Goal: Information Seeking & Learning: Learn about a topic

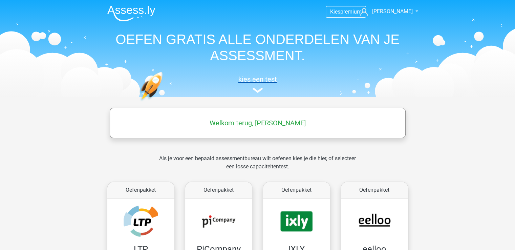
click at [262, 90] on img at bounding box center [258, 90] width 10 height 5
click at [260, 89] on img at bounding box center [258, 90] width 10 height 5
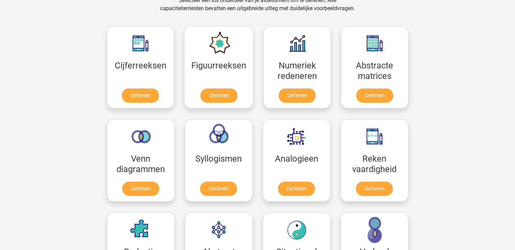
scroll to position [309, 0]
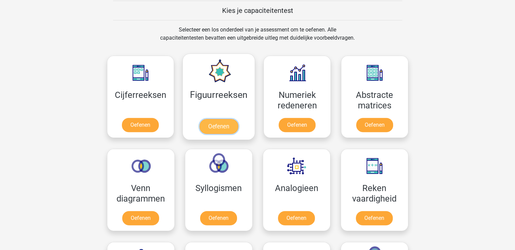
click at [220, 124] on link "Oefenen" at bounding box center [219, 126] width 39 height 15
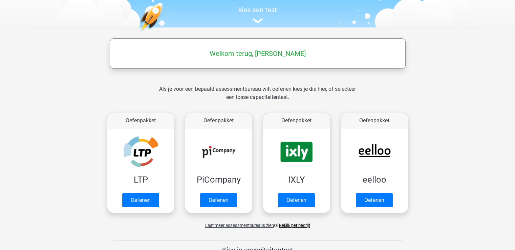
scroll to position [136, 0]
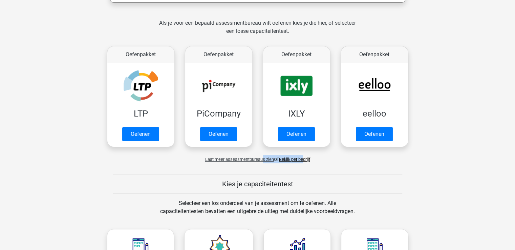
drag, startPoint x: 262, startPoint y: 159, endPoint x: 304, endPoint y: 152, distance: 42.4
click at [304, 152] on div "Laat meer assessmentbureaus zien of Bekijk per bedrijf" at bounding box center [258, 157] width 312 height 14
click at [301, 157] on link "Bekijk per bedrijf" at bounding box center [294, 159] width 31 height 5
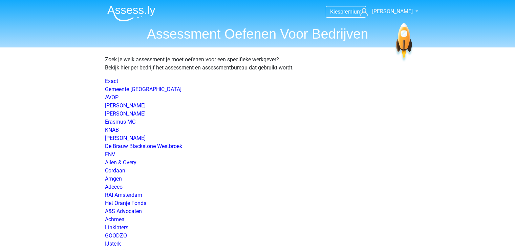
scroll to position [973, 0]
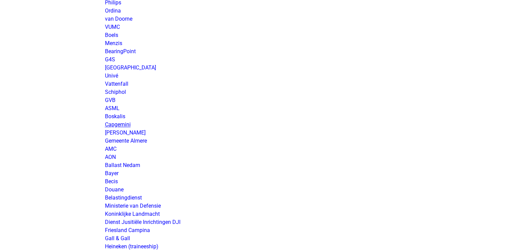
click at [123, 125] on link "Capgemini" at bounding box center [118, 124] width 26 height 6
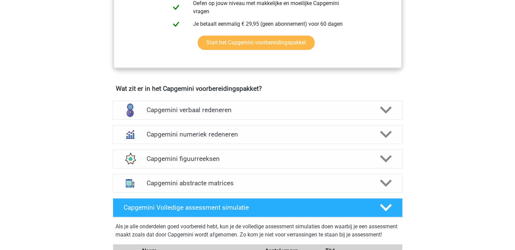
scroll to position [440, 0]
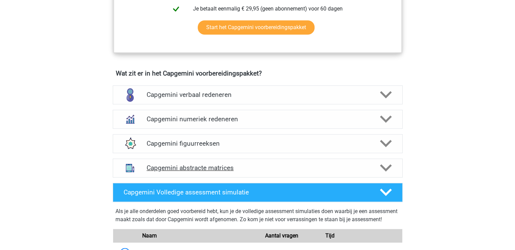
click at [250, 164] on h4 "Capgemini abstracte matrices" at bounding box center [258, 168] width 222 height 8
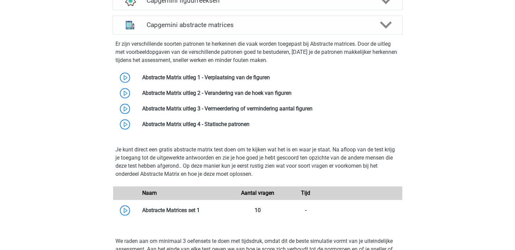
scroll to position [576, 0]
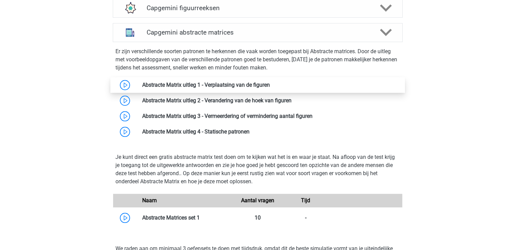
click at [270, 85] on link at bounding box center [270, 85] width 0 height 6
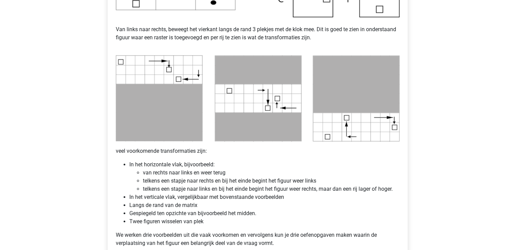
scroll to position [339, 0]
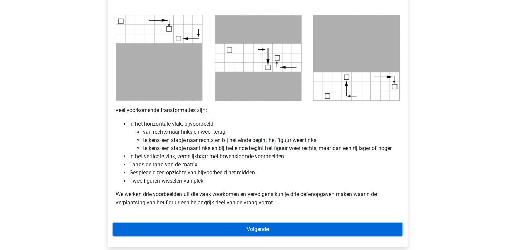
click at [287, 225] on link "Volgende" at bounding box center [257, 229] width 289 height 13
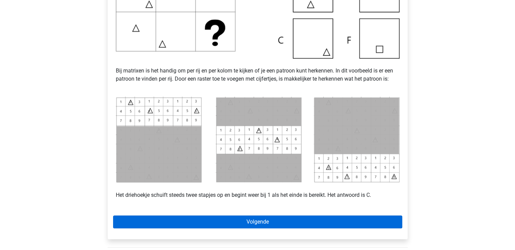
scroll to position [237, 0]
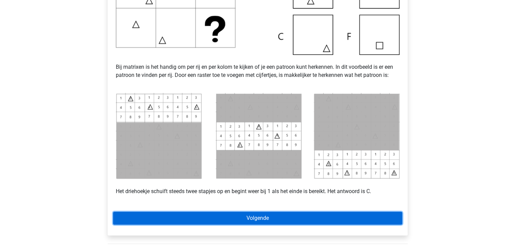
click at [290, 223] on link "Volgende" at bounding box center [257, 218] width 289 height 13
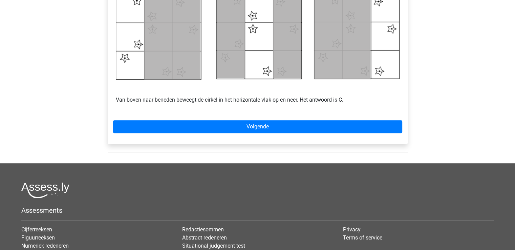
scroll to position [373, 0]
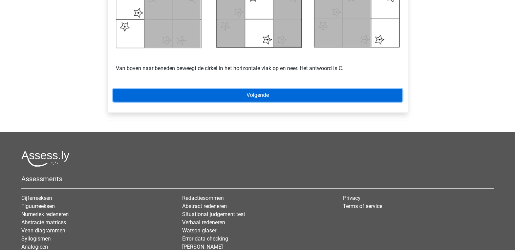
click at [296, 98] on link "Volgende" at bounding box center [257, 95] width 289 height 13
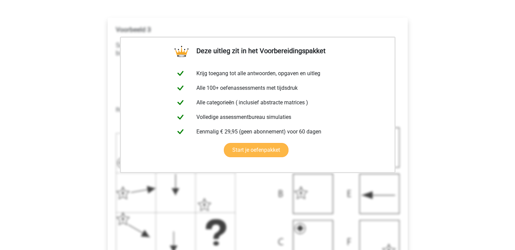
scroll to position [203, 0]
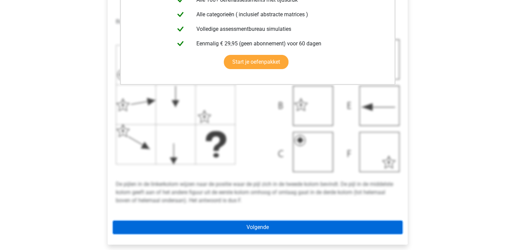
click at [278, 228] on link "Volgende" at bounding box center [257, 227] width 289 height 13
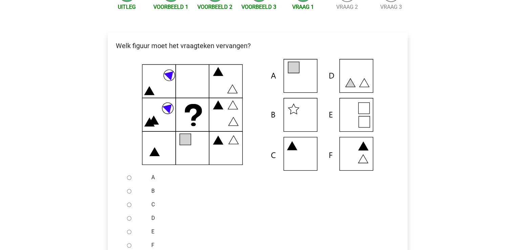
scroll to position [102, 0]
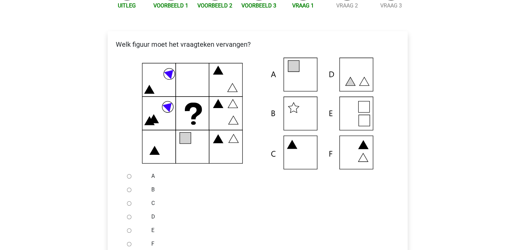
click at [125, 177] on div at bounding box center [135, 176] width 22 height 14
click at [129, 177] on input "A" at bounding box center [129, 176] width 4 height 4
radio input "true"
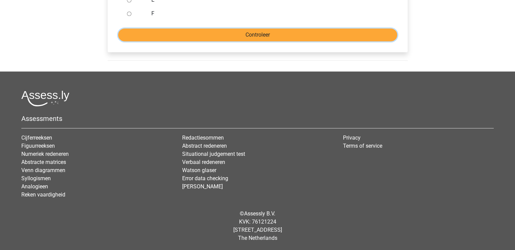
click at [254, 36] on input "Controleer" at bounding box center [257, 34] width 279 height 13
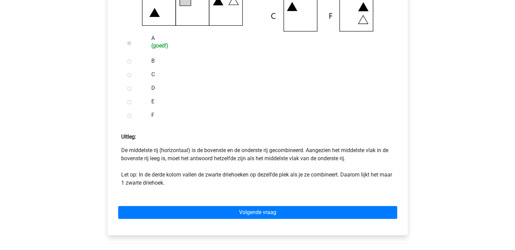
scroll to position [271, 0]
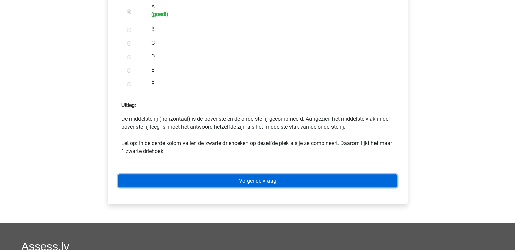
click at [235, 187] on link "Volgende vraag" at bounding box center [257, 180] width 279 height 13
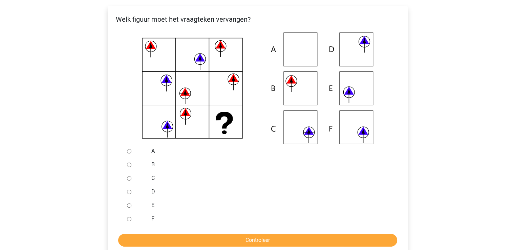
scroll to position [136, 0]
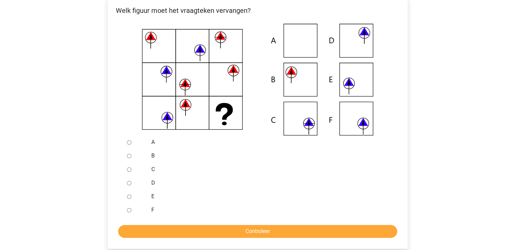
click at [154, 170] on label "C" at bounding box center [268, 169] width 234 height 8
click at [131, 170] on input "C" at bounding box center [129, 169] width 4 height 4
radio input "true"
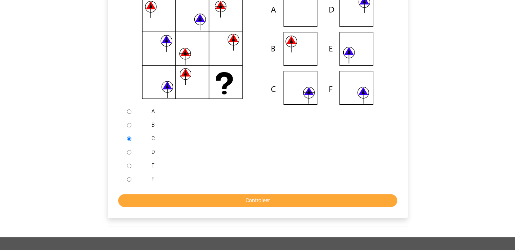
scroll to position [203, 0]
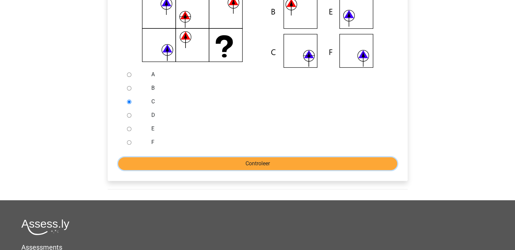
click at [238, 166] on input "Controleer" at bounding box center [257, 163] width 279 height 13
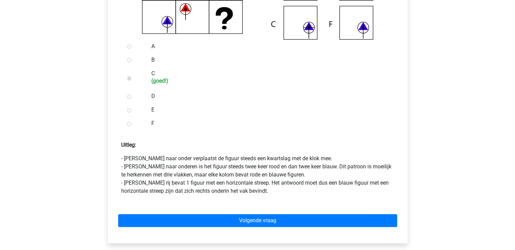
scroll to position [237, 0]
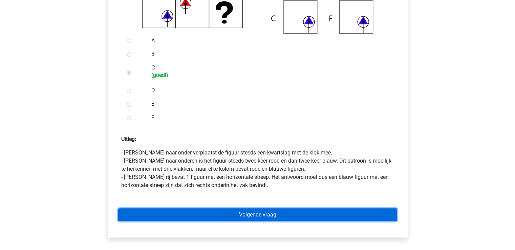
click at [196, 216] on link "Volgende vraag" at bounding box center [257, 214] width 279 height 13
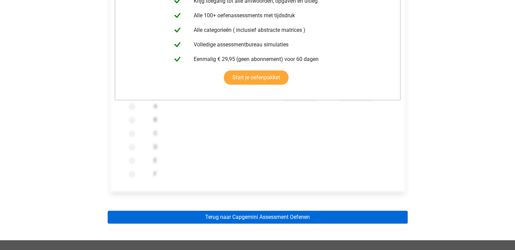
scroll to position [203, 0]
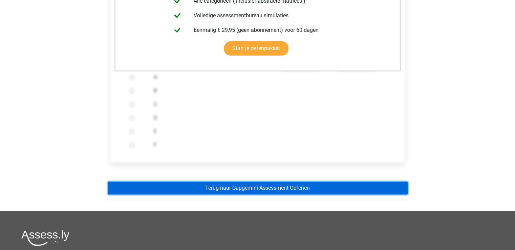
click at [248, 187] on link "Terug naar Capgemini Assessment Oefenen" at bounding box center [258, 188] width 300 height 13
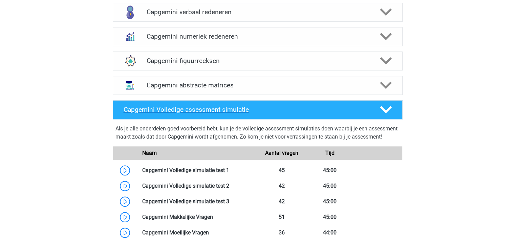
scroll to position [508, 0]
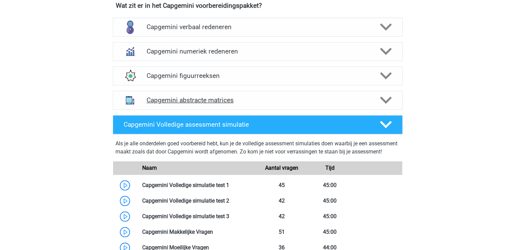
click at [253, 98] on h4 "Capgemini abstracte matrices" at bounding box center [258, 100] width 222 height 8
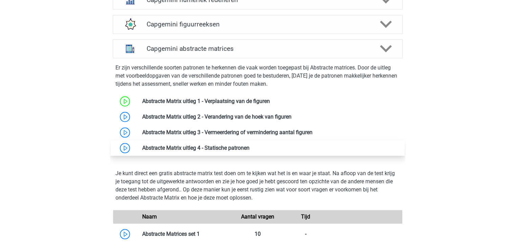
scroll to position [610, 0]
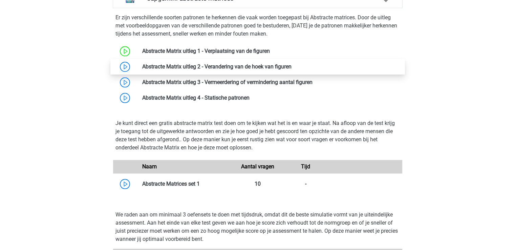
click at [292, 65] on link at bounding box center [292, 66] width 0 height 6
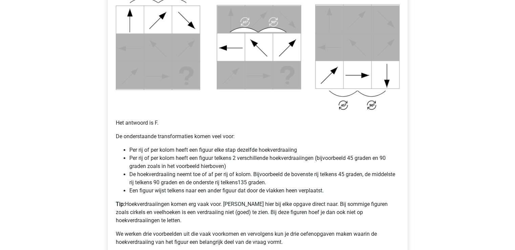
scroll to position [407, 0]
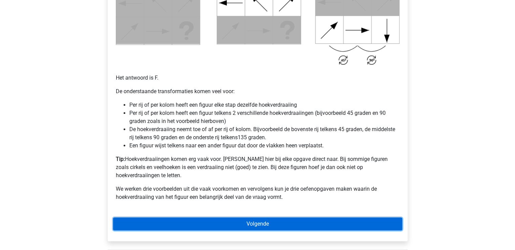
click at [281, 219] on link "Volgende" at bounding box center [257, 224] width 289 height 13
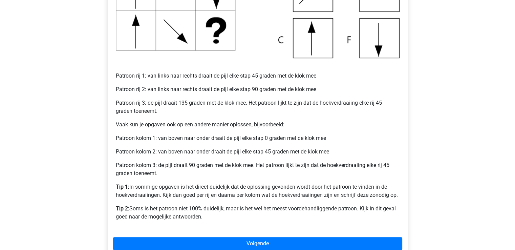
scroll to position [271, 0]
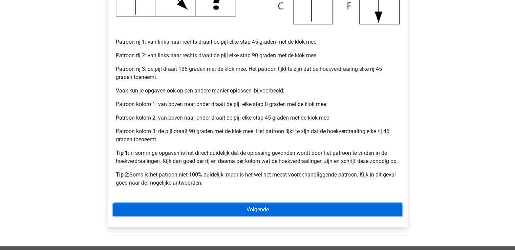
click at [274, 212] on link "Volgende" at bounding box center [257, 209] width 289 height 13
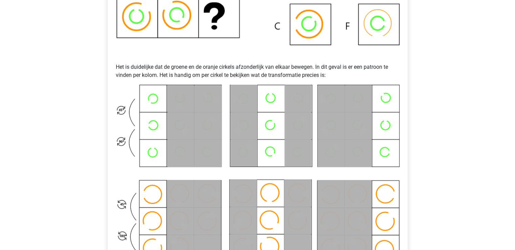
scroll to position [339, 0]
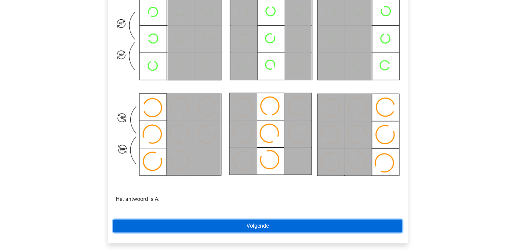
click at [311, 227] on link "Volgende" at bounding box center [257, 226] width 289 height 13
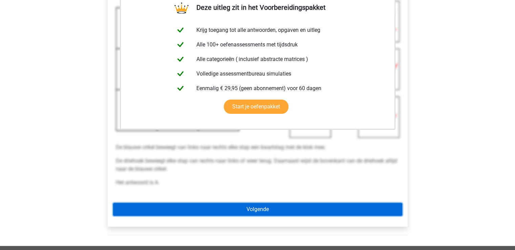
scroll to position [169, 0]
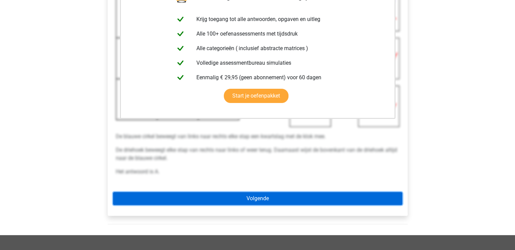
click at [269, 196] on link "Volgende" at bounding box center [257, 198] width 289 height 13
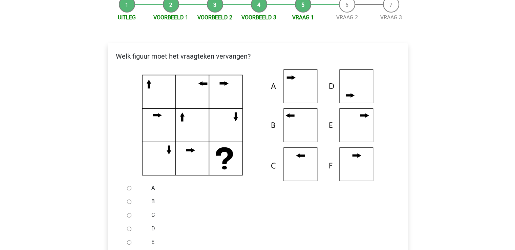
scroll to position [102, 0]
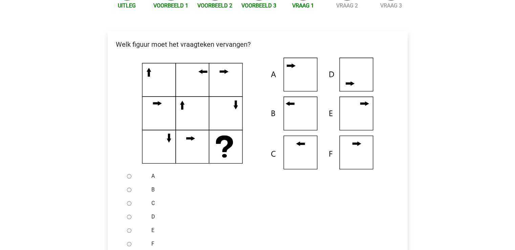
click at [129, 202] on input "C" at bounding box center [129, 203] width 4 height 4
radio input "true"
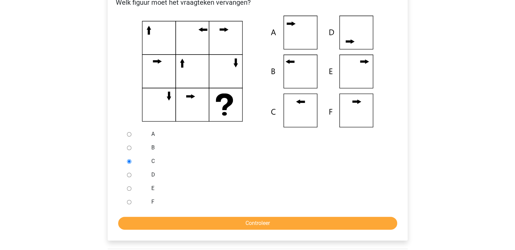
scroll to position [203, 0]
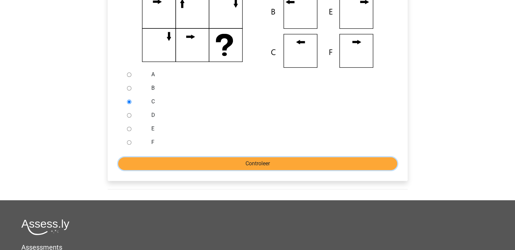
click at [226, 168] on input "Controleer" at bounding box center [257, 163] width 279 height 13
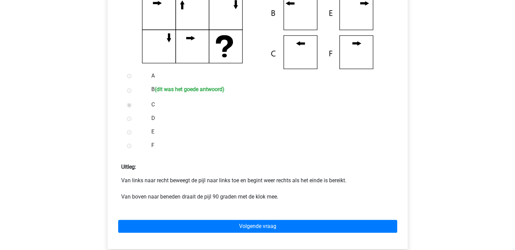
scroll to position [203, 0]
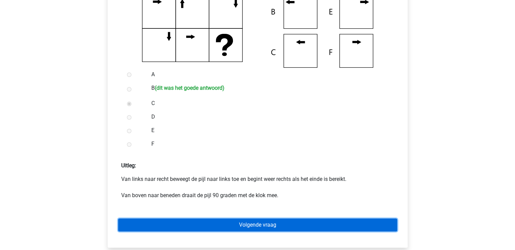
click at [235, 226] on link "Volgende vraag" at bounding box center [257, 225] width 279 height 13
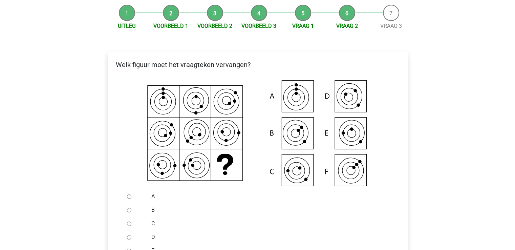
scroll to position [102, 0]
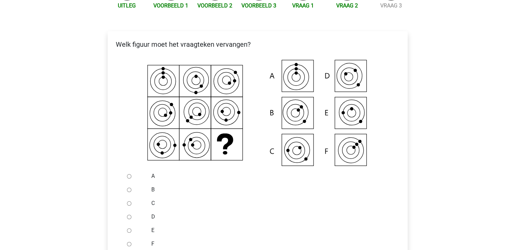
click at [128, 204] on input "C" at bounding box center [129, 203] width 4 height 4
radio input "true"
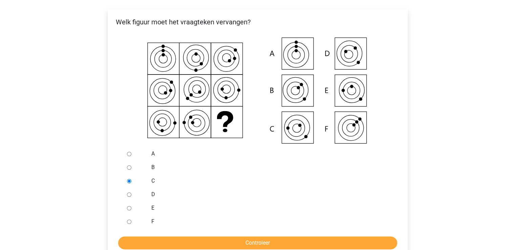
scroll to position [136, 0]
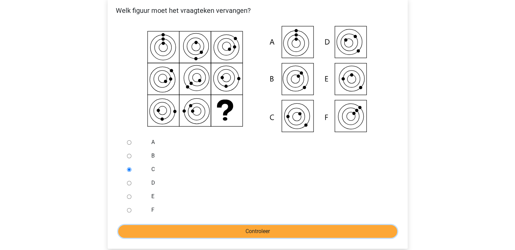
click at [200, 230] on input "Controleer" at bounding box center [257, 231] width 279 height 13
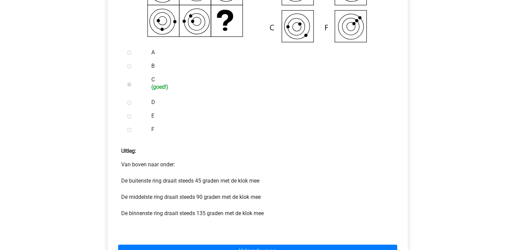
scroll to position [237, 0]
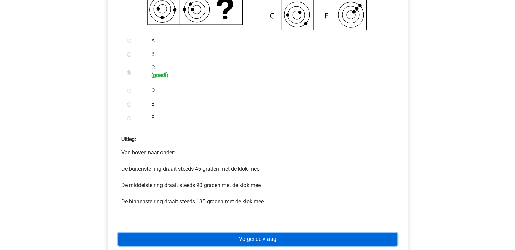
click at [235, 234] on link "Volgende vraag" at bounding box center [257, 239] width 279 height 13
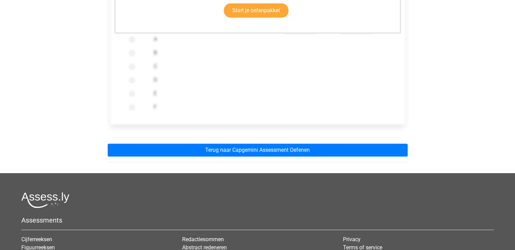
scroll to position [271, 0]
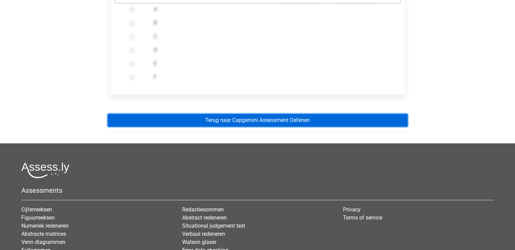
click at [253, 122] on link "Terug naar Capgemini Assessment Oefenen" at bounding box center [258, 120] width 300 height 13
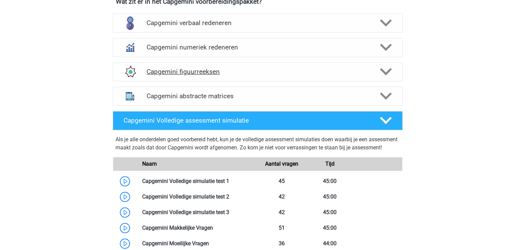
scroll to position [508, 0]
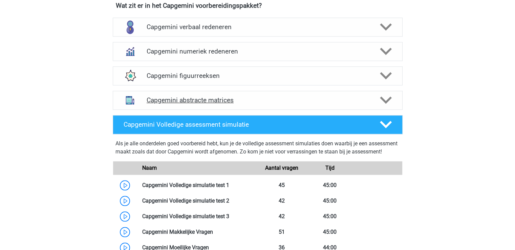
click at [219, 102] on h4 "Capgemini abstracte matrices" at bounding box center [258, 100] width 222 height 8
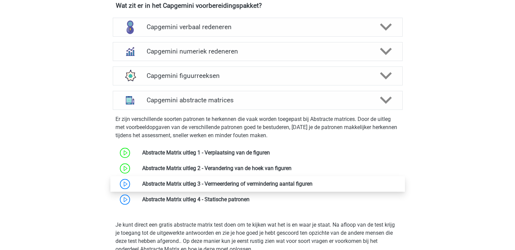
click at [313, 182] on link at bounding box center [313, 184] width 0 height 6
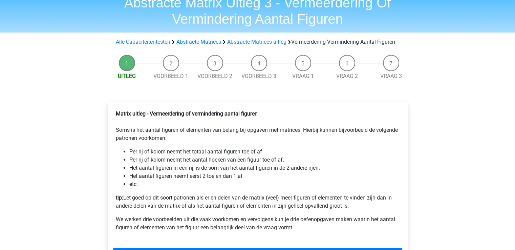
scroll to position [68, 0]
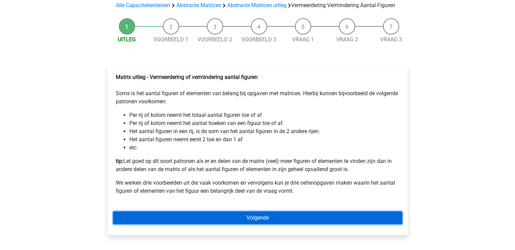
click at [271, 224] on link "Volgende" at bounding box center [257, 217] width 289 height 13
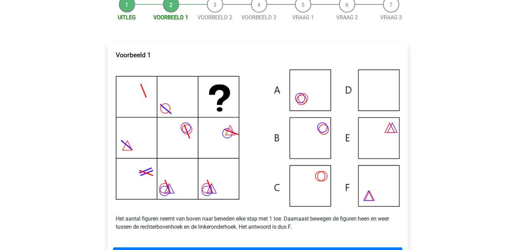
scroll to position [102, 0]
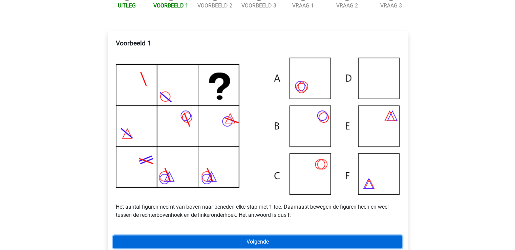
click at [273, 247] on link "Volgende" at bounding box center [257, 241] width 289 height 13
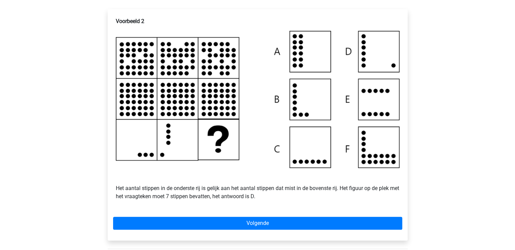
scroll to position [136, 0]
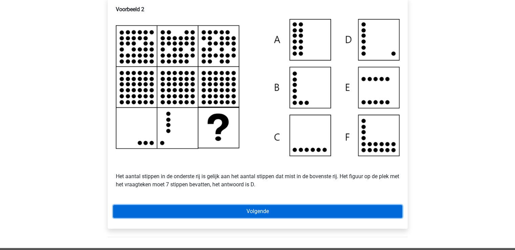
click at [229, 218] on link "Volgende" at bounding box center [257, 211] width 289 height 13
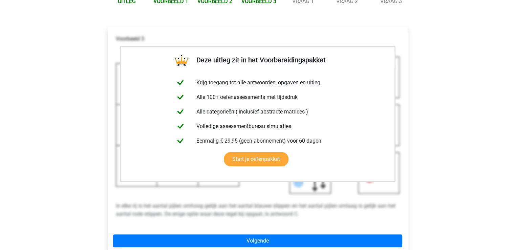
scroll to position [136, 0]
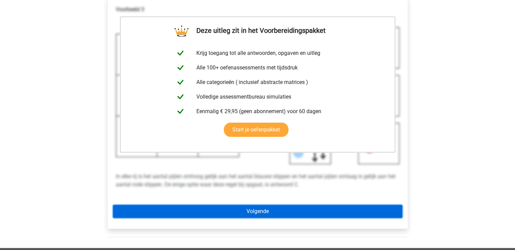
click at [232, 218] on link "Volgende" at bounding box center [257, 211] width 289 height 13
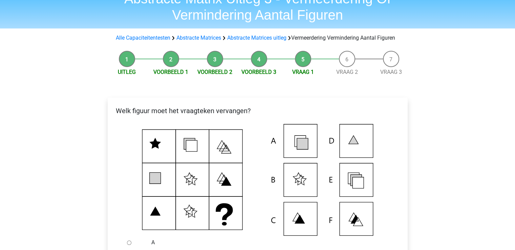
scroll to position [102, 0]
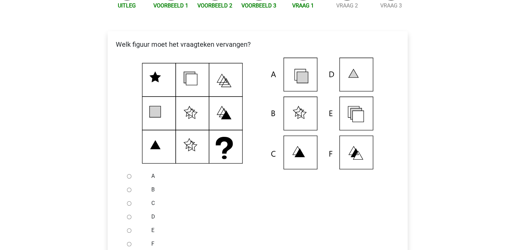
click at [153, 234] on label "E" at bounding box center [268, 230] width 234 height 8
click at [130, 233] on input "E" at bounding box center [129, 230] width 4 height 4
radio input "true"
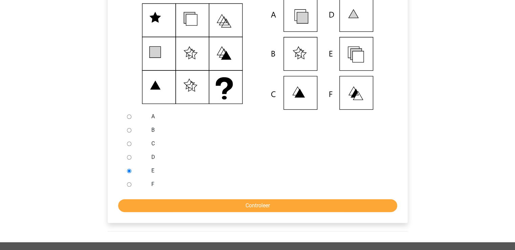
scroll to position [203, 0]
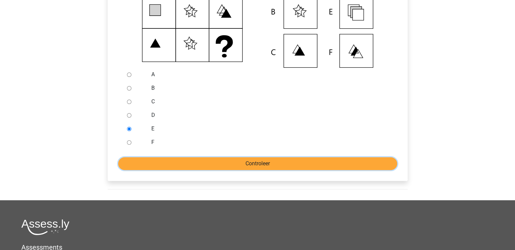
click at [236, 168] on input "Controleer" at bounding box center [257, 163] width 279 height 13
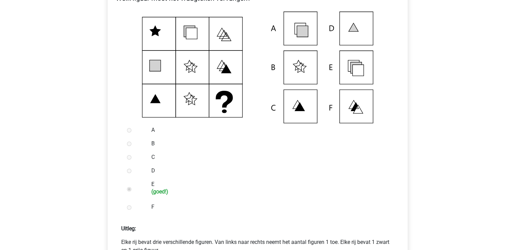
scroll to position [203, 0]
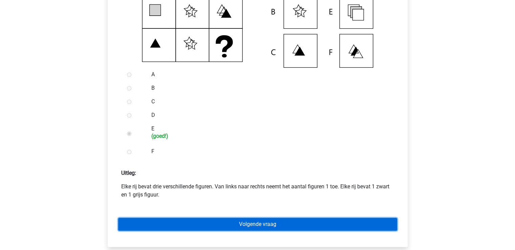
click at [275, 231] on link "Volgende vraag" at bounding box center [257, 224] width 279 height 13
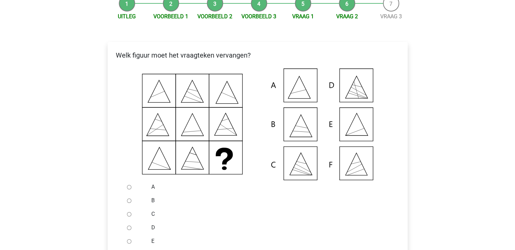
scroll to position [102, 0]
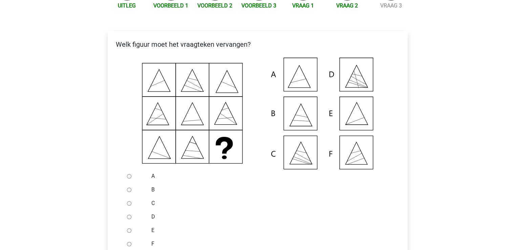
drag, startPoint x: 127, startPoint y: 239, endPoint x: 131, endPoint y: 236, distance: 4.6
click at [128, 233] on input "E" at bounding box center [129, 230] width 4 height 4
radio input "true"
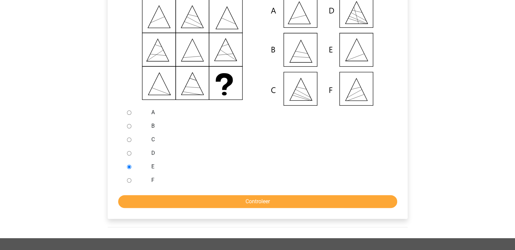
scroll to position [203, 0]
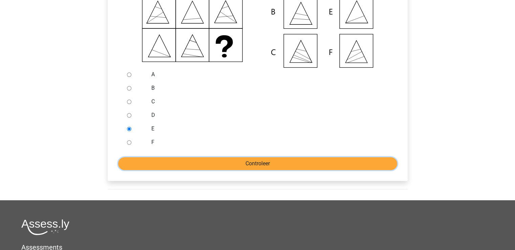
click at [260, 170] on input "Controleer" at bounding box center [257, 163] width 279 height 13
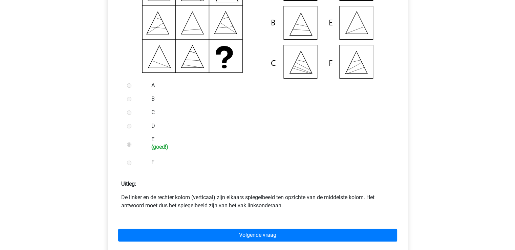
scroll to position [237, 0]
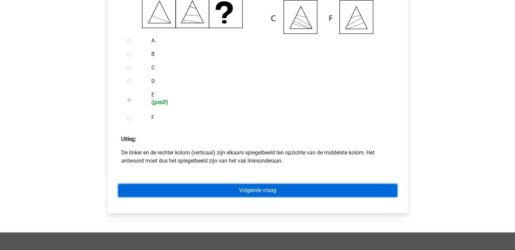
click at [273, 197] on link "Volgende vraag" at bounding box center [257, 190] width 279 height 13
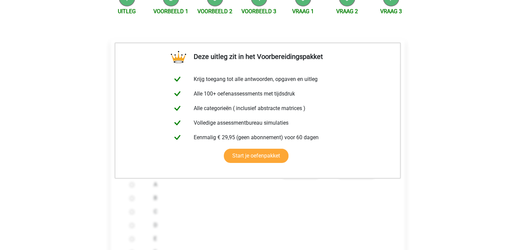
scroll to position [203, 0]
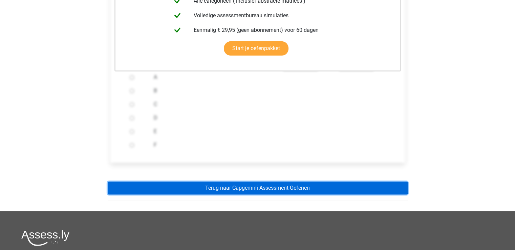
click at [261, 194] on link "Terug naar Capgemini Assessment Oefenen" at bounding box center [258, 188] width 300 height 13
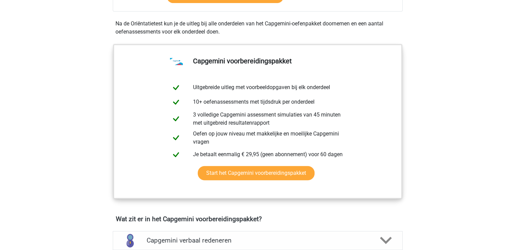
scroll to position [407, 0]
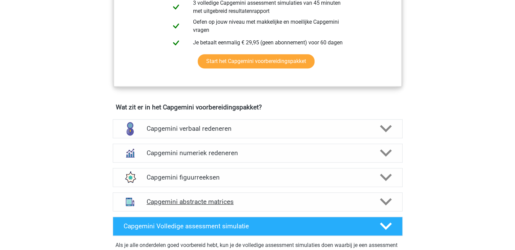
click at [222, 205] on div "Capgemini abstracte matrices" at bounding box center [258, 201] width 290 height 19
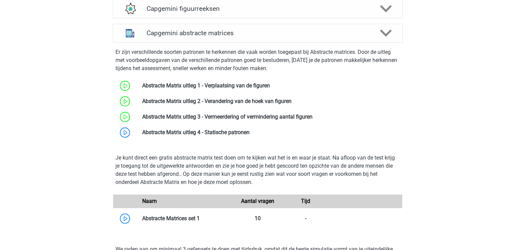
scroll to position [576, 0]
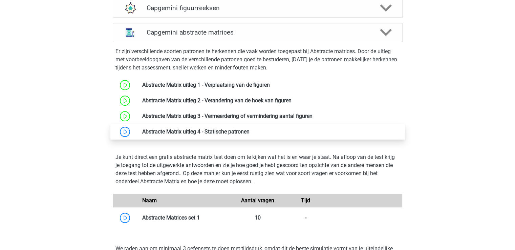
click at [250, 131] on link at bounding box center [250, 131] width 0 height 6
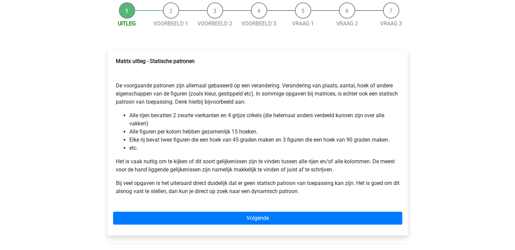
scroll to position [68, 0]
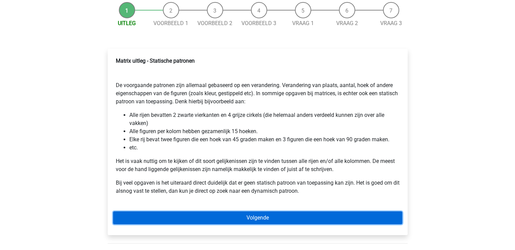
click at [288, 216] on link "Volgende" at bounding box center [257, 217] width 289 height 13
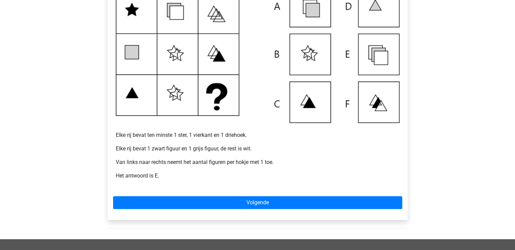
scroll to position [169, 0]
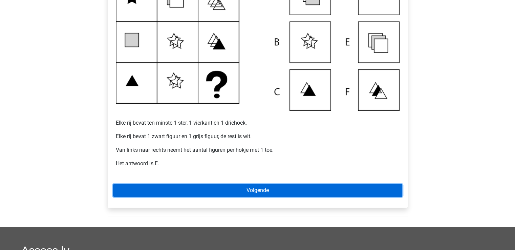
click at [228, 188] on link "Volgende" at bounding box center [257, 190] width 289 height 13
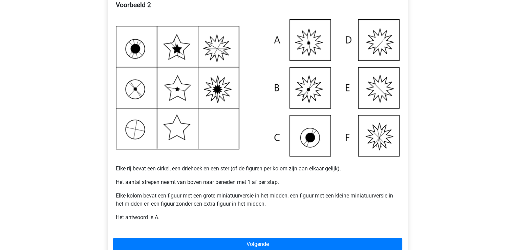
scroll to position [136, 0]
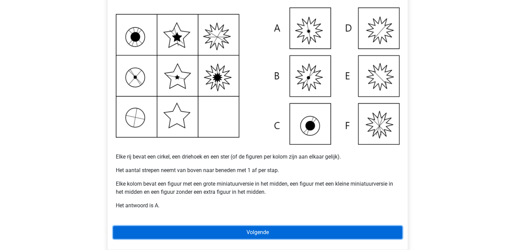
click at [191, 236] on link "Volgende" at bounding box center [257, 232] width 289 height 13
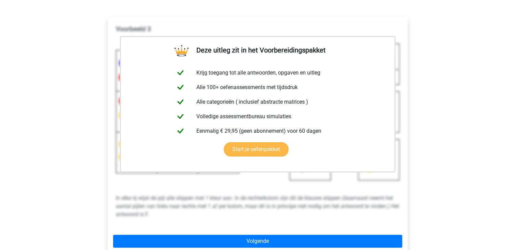
scroll to position [102, 0]
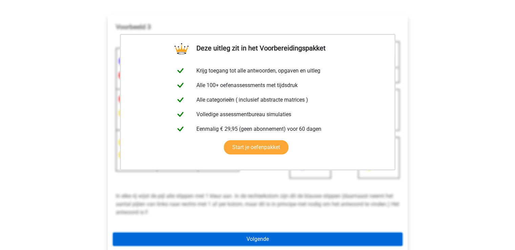
click at [213, 240] on link "Volgende" at bounding box center [257, 239] width 289 height 13
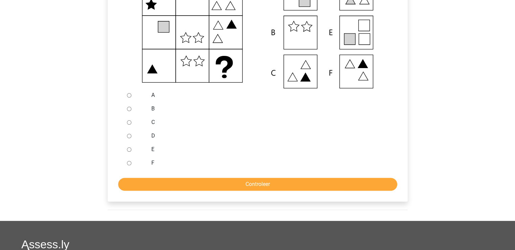
scroll to position [169, 0]
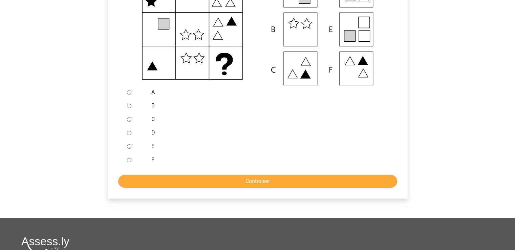
click at [130, 147] on input "E" at bounding box center [129, 146] width 4 height 4
radio input "true"
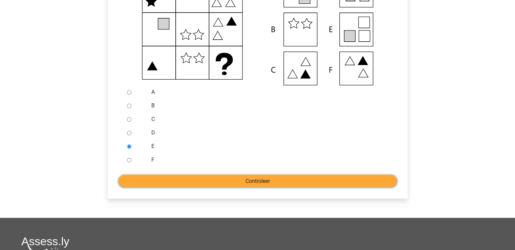
click at [185, 178] on input "Controleer" at bounding box center [257, 181] width 279 height 13
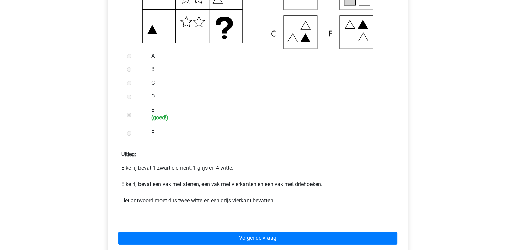
scroll to position [339, 0]
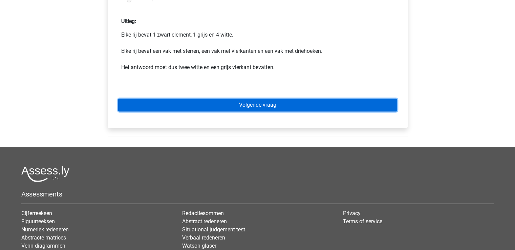
click at [212, 108] on link "Volgende vraag" at bounding box center [257, 105] width 279 height 13
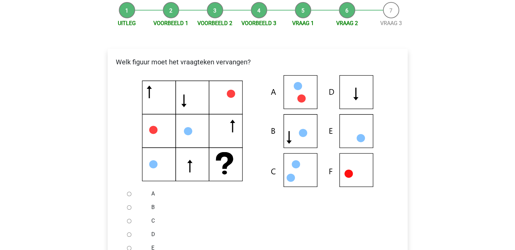
scroll to position [102, 0]
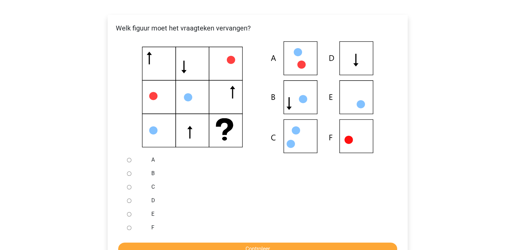
click at [129, 228] on input "F" at bounding box center [129, 228] width 4 height 4
radio input "true"
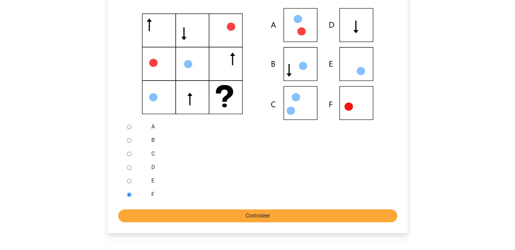
scroll to position [169, 0]
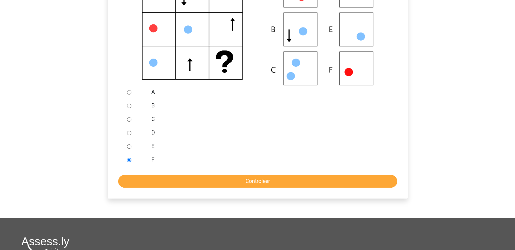
click at [236, 171] on form "A B C D E F Controleer" at bounding box center [257, 136] width 289 height 102
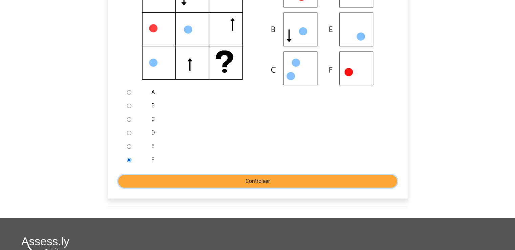
click at [234, 181] on input "Controleer" at bounding box center [257, 181] width 279 height 13
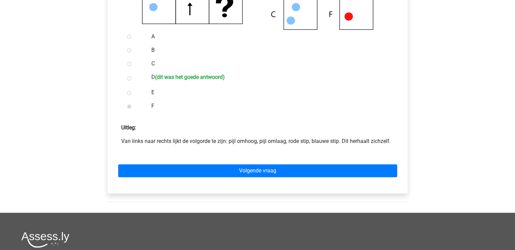
scroll to position [237, 0]
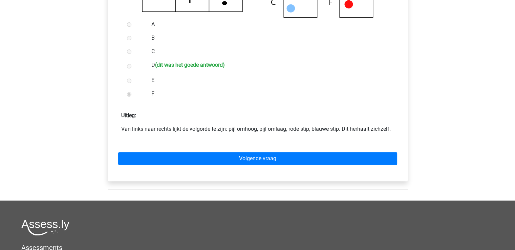
click at [279, 167] on div "Volgende vraag" at bounding box center [257, 157] width 289 height 37
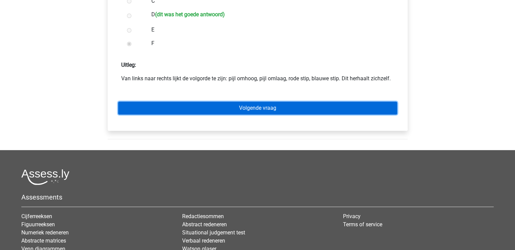
scroll to position [305, 0]
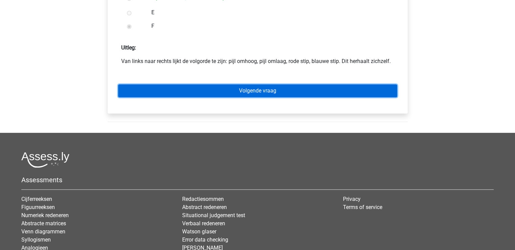
click at [297, 90] on link "Volgende vraag" at bounding box center [257, 90] width 279 height 13
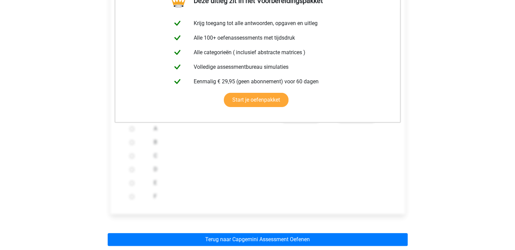
scroll to position [203, 0]
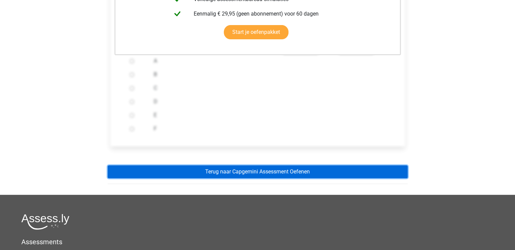
click at [296, 171] on link "Terug naar Capgemini Assessment Oefenen" at bounding box center [258, 171] width 300 height 13
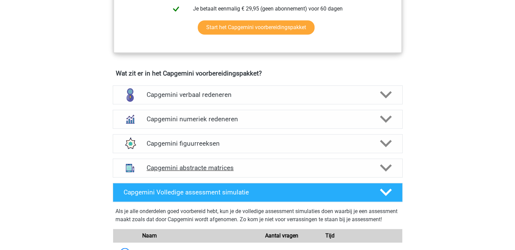
click at [256, 163] on div "Capgemini abstracte matrices" at bounding box center [258, 168] width 290 height 19
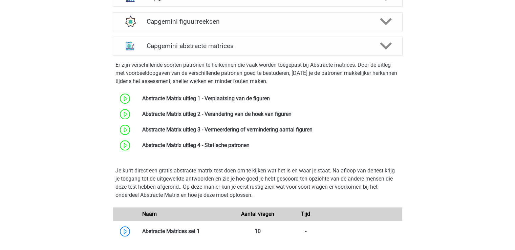
scroll to position [576, 0]
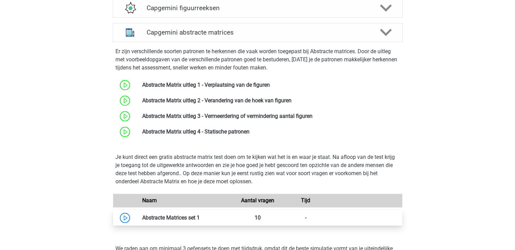
click at [200, 216] on link at bounding box center [200, 217] width 0 height 6
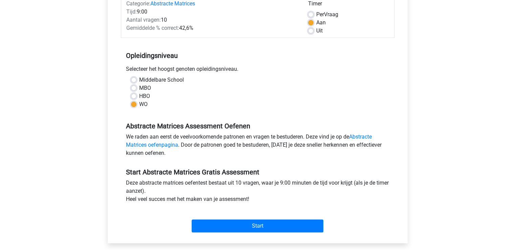
scroll to position [102, 0]
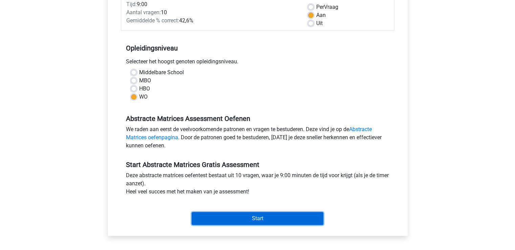
click at [293, 216] on input "Start" at bounding box center [258, 218] width 132 height 13
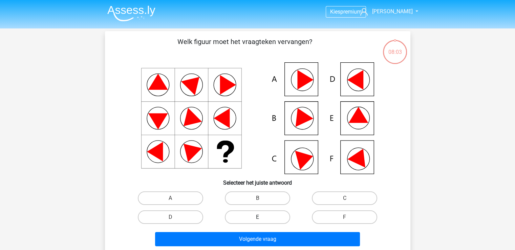
click at [269, 220] on label "E" at bounding box center [257, 217] width 65 height 14
click at [262, 220] on input "E" at bounding box center [259, 219] width 4 height 4
radio input "true"
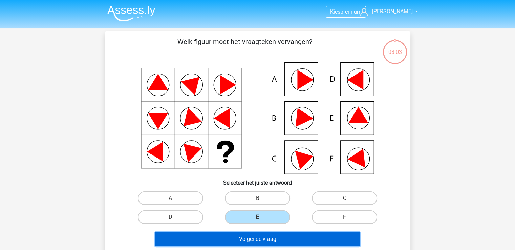
click at [283, 241] on button "Volgende vraag" at bounding box center [257, 239] width 205 height 14
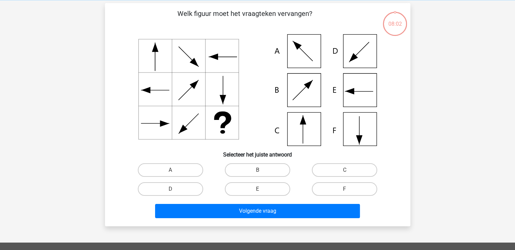
scroll to position [31, 0]
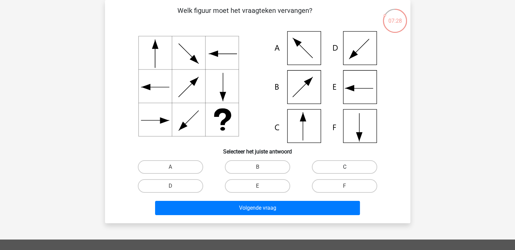
click at [348, 171] on label "C" at bounding box center [344, 167] width 65 height 14
click at [348, 171] on input "C" at bounding box center [347, 169] width 4 height 4
radio input "true"
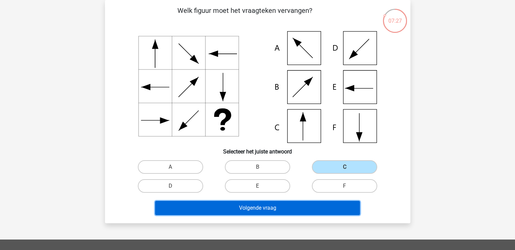
click at [227, 209] on button "Volgende vraag" at bounding box center [257, 208] width 205 height 14
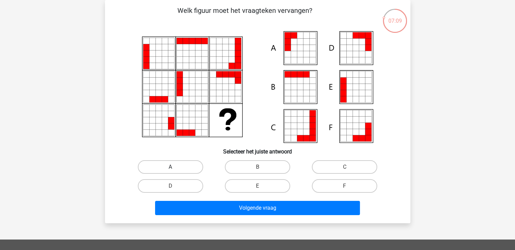
click at [183, 166] on label "A" at bounding box center [170, 167] width 65 height 14
click at [175, 167] on input "A" at bounding box center [172, 169] width 4 height 4
radio input "true"
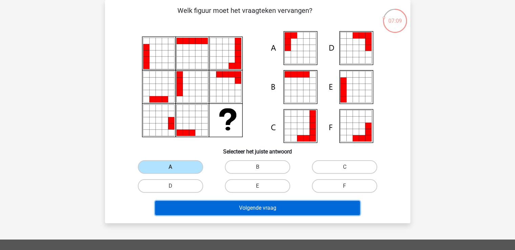
click at [254, 212] on button "Volgende vraag" at bounding box center [257, 208] width 205 height 14
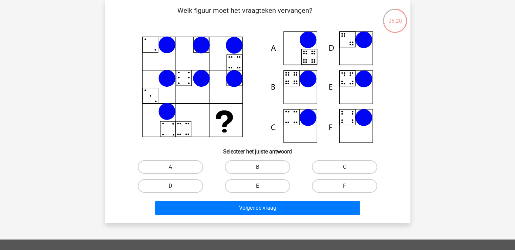
click at [166, 46] on icon at bounding box center [166, 44] width 17 height 17
click at [171, 67] on icon at bounding box center [257, 87] width 273 height 112
click at [146, 66] on icon at bounding box center [257, 87] width 273 height 112
click at [202, 62] on icon at bounding box center [257, 87] width 273 height 112
click at [187, 61] on icon at bounding box center [257, 87] width 273 height 112
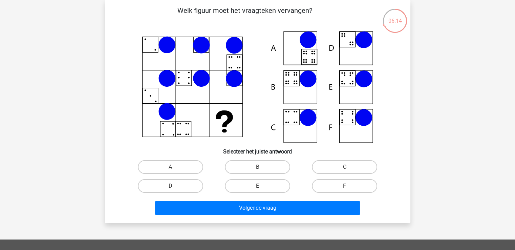
click at [184, 46] on icon at bounding box center [257, 87] width 273 height 112
click at [184, 59] on icon at bounding box center [257, 87] width 273 height 112
click at [213, 61] on icon at bounding box center [257, 87] width 273 height 112
click at [216, 44] on icon at bounding box center [257, 87] width 273 height 112
click at [228, 44] on icon at bounding box center [234, 45] width 17 height 17
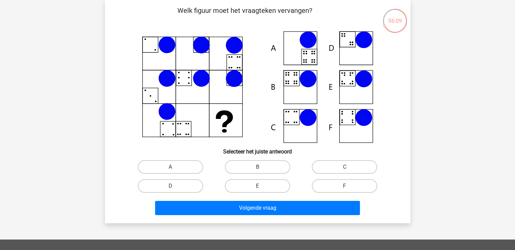
click at [220, 46] on icon at bounding box center [257, 87] width 273 height 112
click at [264, 164] on label "B" at bounding box center [257, 167] width 65 height 14
click at [262, 167] on input "B" at bounding box center [259, 169] width 4 height 4
radio input "true"
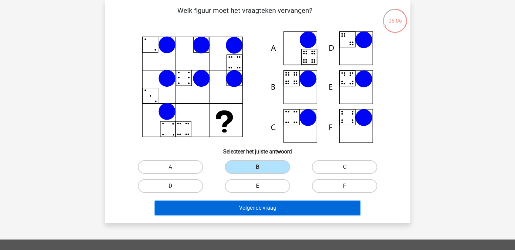
click at [270, 204] on button "Volgende vraag" at bounding box center [257, 208] width 205 height 14
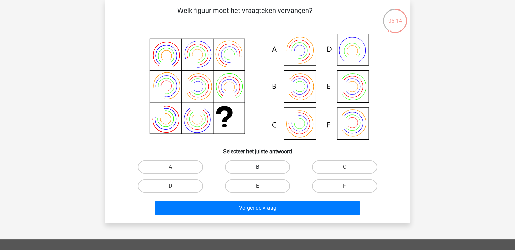
click at [247, 171] on label "B" at bounding box center [257, 167] width 65 height 14
click at [257, 171] on input "B" at bounding box center [259, 169] width 4 height 4
radio input "true"
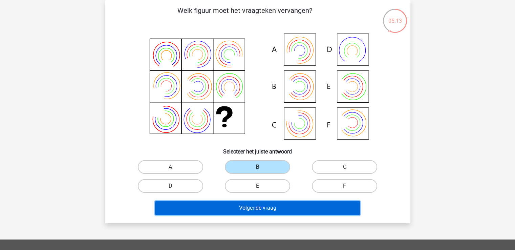
click at [285, 209] on button "Volgende vraag" at bounding box center [257, 208] width 205 height 14
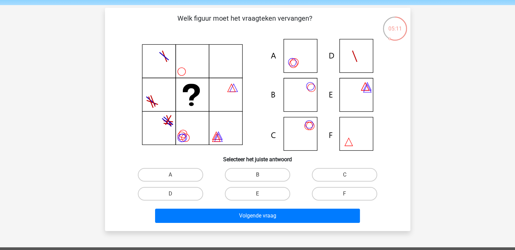
scroll to position [34, 0]
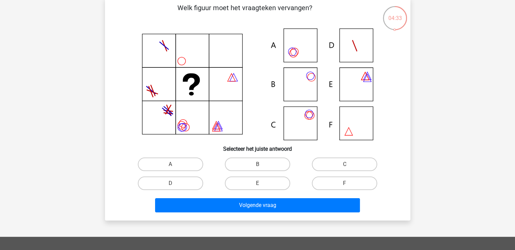
click at [347, 166] on input "C" at bounding box center [347, 166] width 4 height 4
radio input "true"
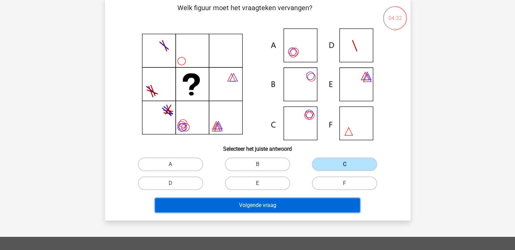
click at [295, 203] on button "Volgende vraag" at bounding box center [257, 205] width 205 height 14
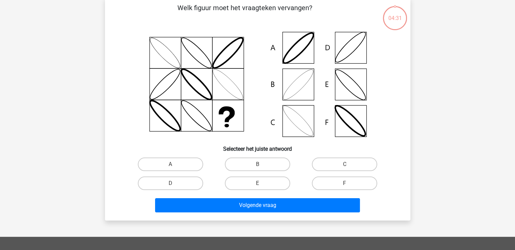
scroll to position [31, 0]
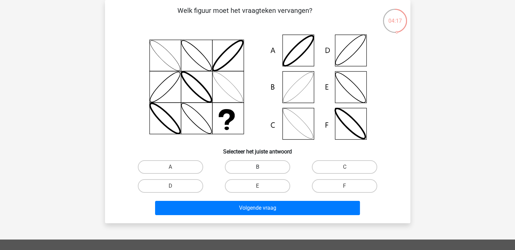
click at [250, 167] on label "B" at bounding box center [257, 167] width 65 height 14
click at [257, 167] on input "B" at bounding box center [259, 169] width 4 height 4
radio input "true"
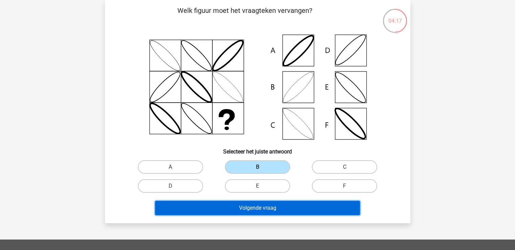
click at [275, 207] on button "Volgende vraag" at bounding box center [257, 208] width 205 height 14
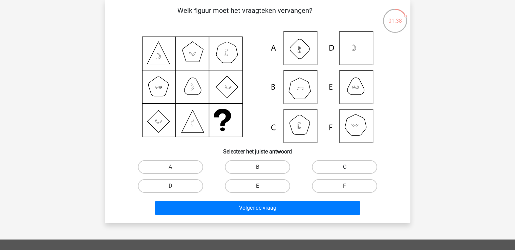
click at [351, 170] on label "C" at bounding box center [344, 167] width 65 height 14
click at [349, 170] on input "C" at bounding box center [347, 169] width 4 height 4
radio input "true"
click at [242, 187] on label "E" at bounding box center [257, 186] width 65 height 14
click at [257, 187] on input "E" at bounding box center [259, 188] width 4 height 4
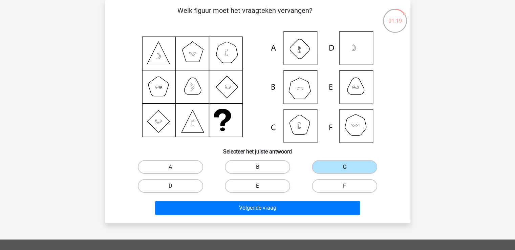
radio input "true"
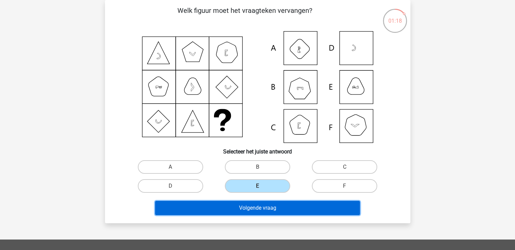
click at [262, 211] on button "Volgende vraag" at bounding box center [257, 208] width 205 height 14
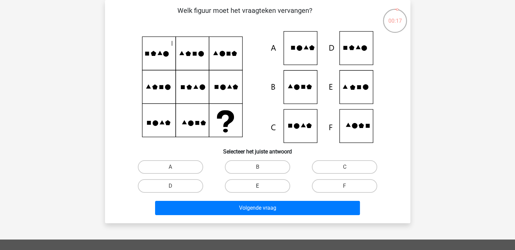
click at [274, 184] on label "E" at bounding box center [257, 186] width 65 height 14
click at [262, 186] on input "E" at bounding box center [259, 188] width 4 height 4
radio input "true"
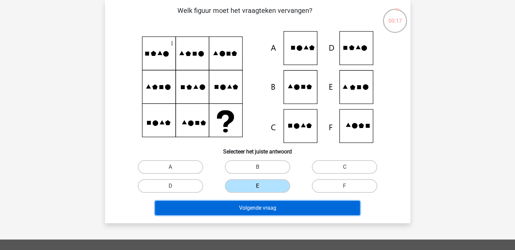
click at [283, 210] on button "Volgende vraag" at bounding box center [257, 208] width 205 height 14
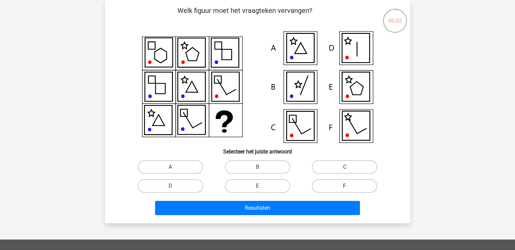
click at [336, 187] on label "F" at bounding box center [344, 186] width 65 height 14
click at [345, 187] on input "F" at bounding box center [347, 188] width 4 height 4
radio input "true"
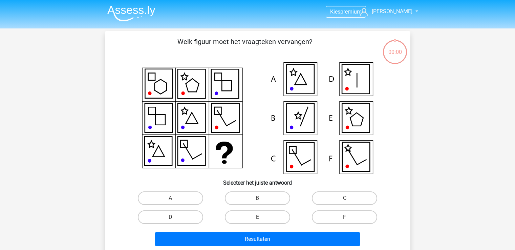
scroll to position [31, 0]
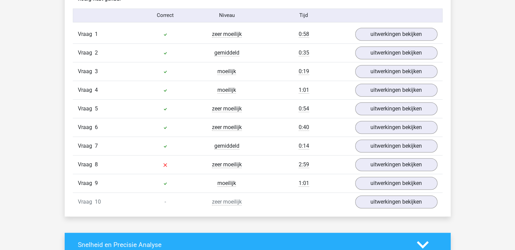
scroll to position [576, 0]
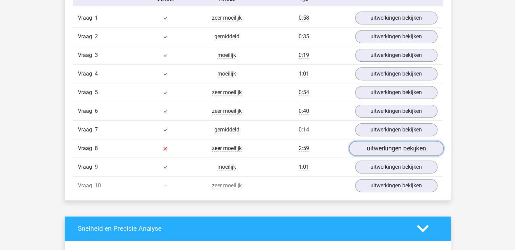
click at [363, 148] on link "uitwerkingen bekijken" at bounding box center [396, 148] width 95 height 15
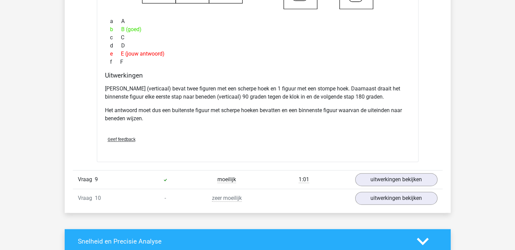
scroll to position [881, 0]
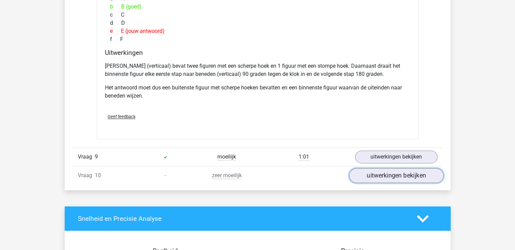
click at [420, 179] on link "uitwerkingen bekijken" at bounding box center [396, 175] width 95 height 15
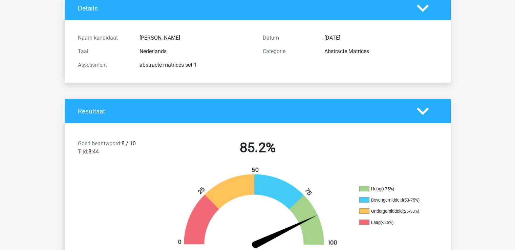
scroll to position [0, 0]
